Goal: Navigation & Orientation: Understand site structure

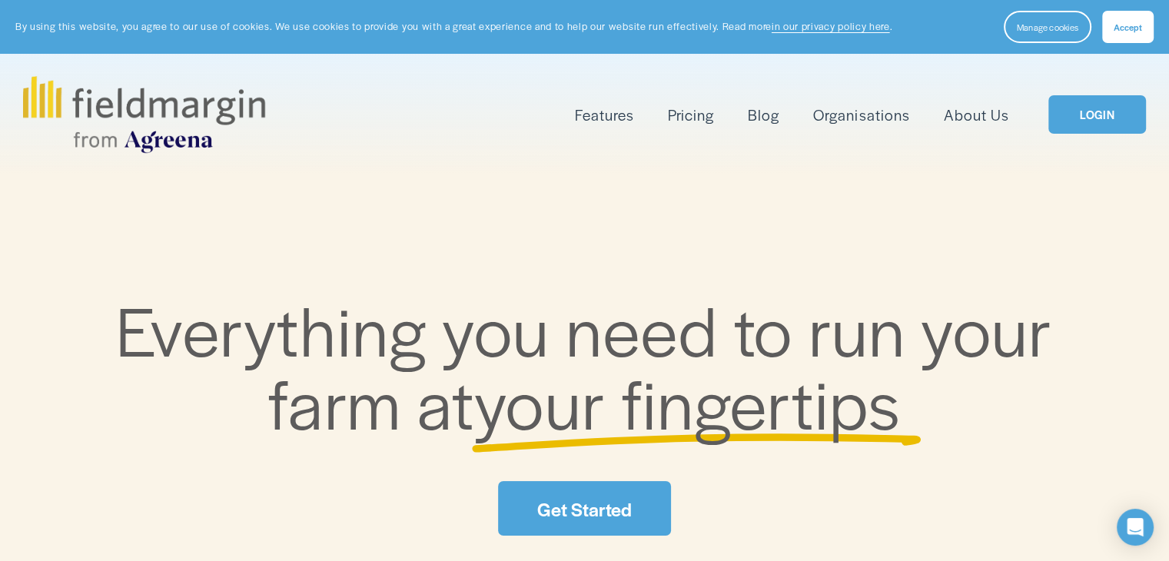
click at [536, 502] on link "Get Started" at bounding box center [584, 508] width 172 height 55
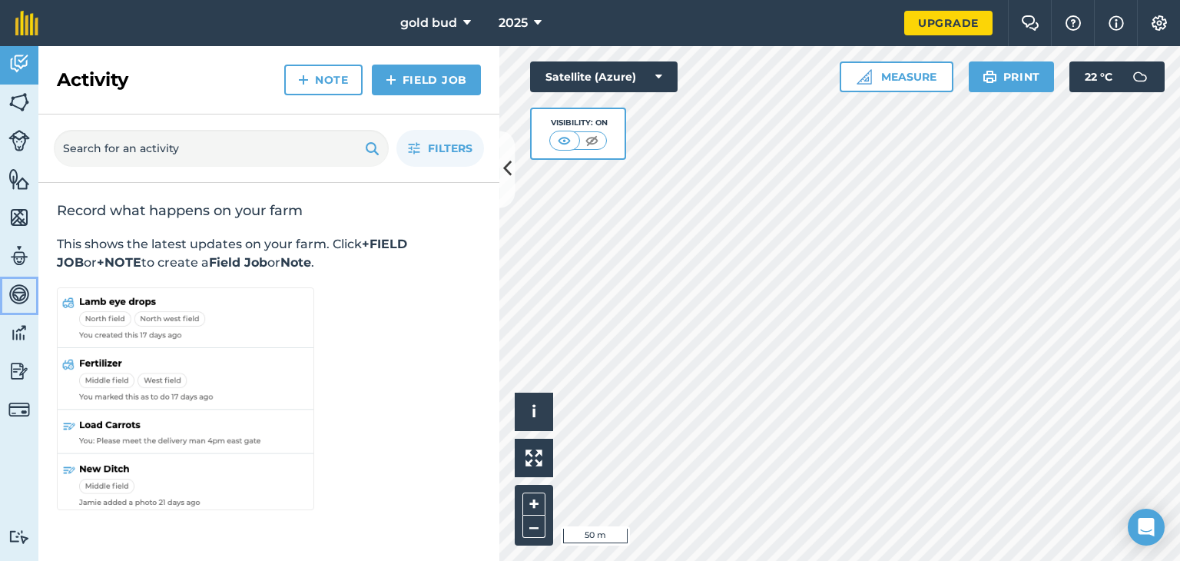
click at [28, 290] on img at bounding box center [19, 294] width 22 height 23
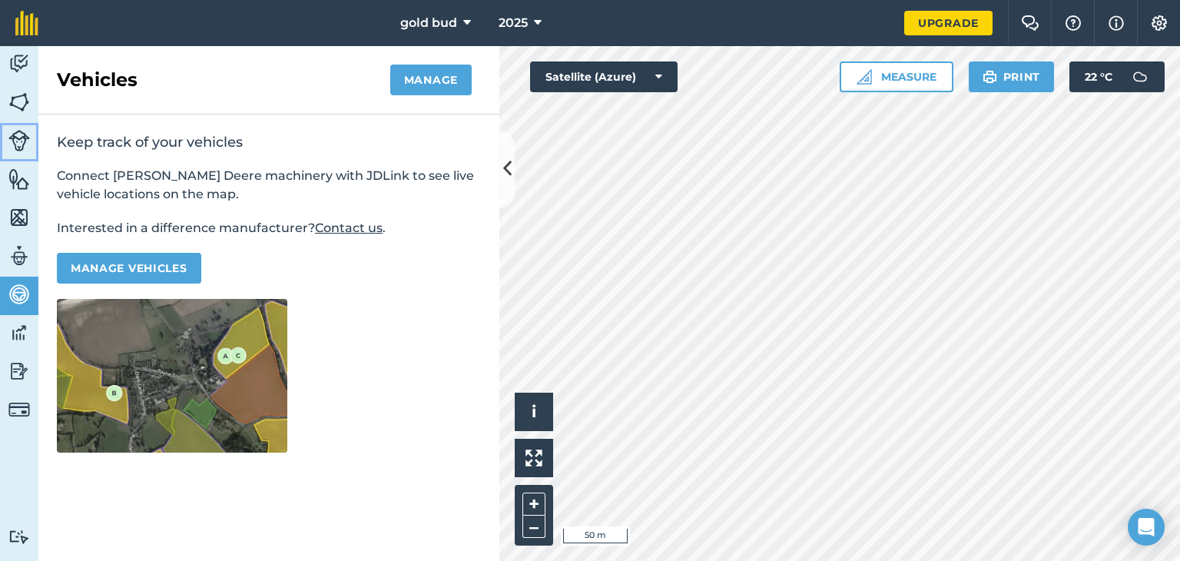
click at [26, 146] on img at bounding box center [19, 141] width 22 height 22
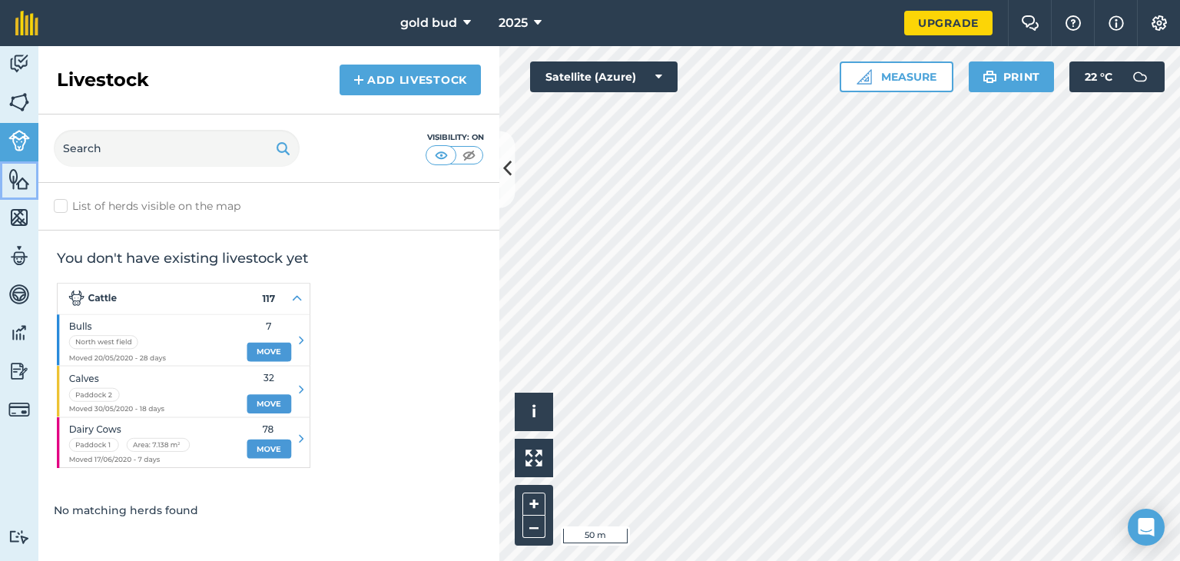
click at [21, 181] on img at bounding box center [19, 178] width 22 height 23
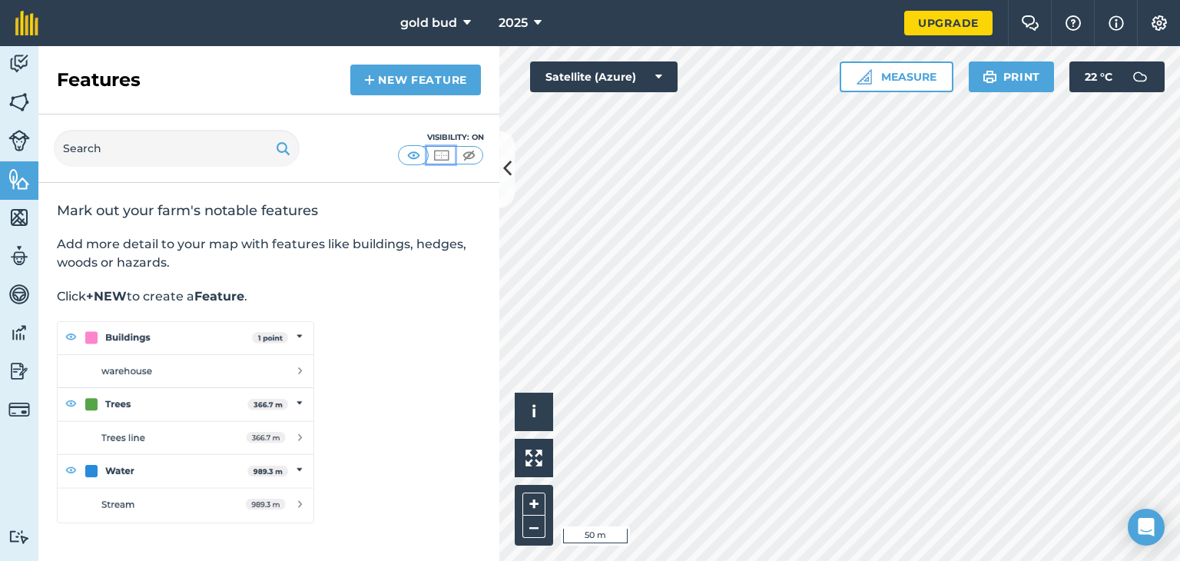
click at [446, 153] on img at bounding box center [441, 155] width 19 height 15
click at [416, 155] on img at bounding box center [413, 155] width 19 height 15
